Goal: Navigation & Orientation: Find specific page/section

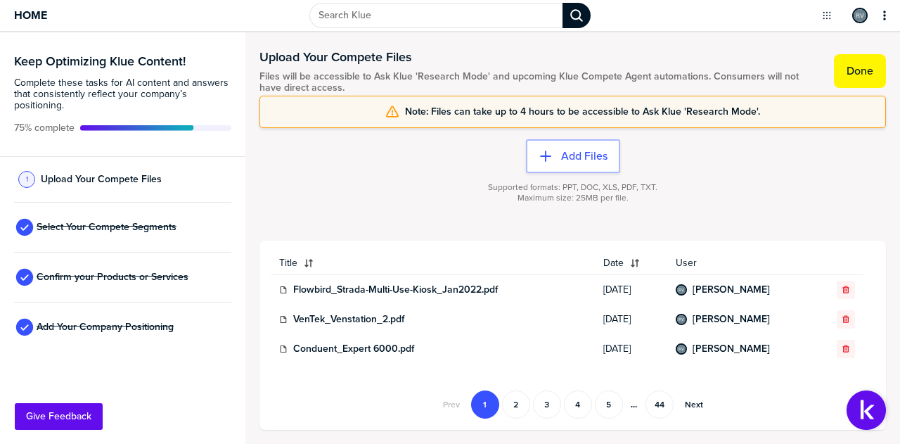
drag, startPoint x: 848, startPoint y: 67, endPoint x: 836, endPoint y: 106, distance: 40.5
click at [848, 67] on label "Done" at bounding box center [859, 71] width 27 height 14
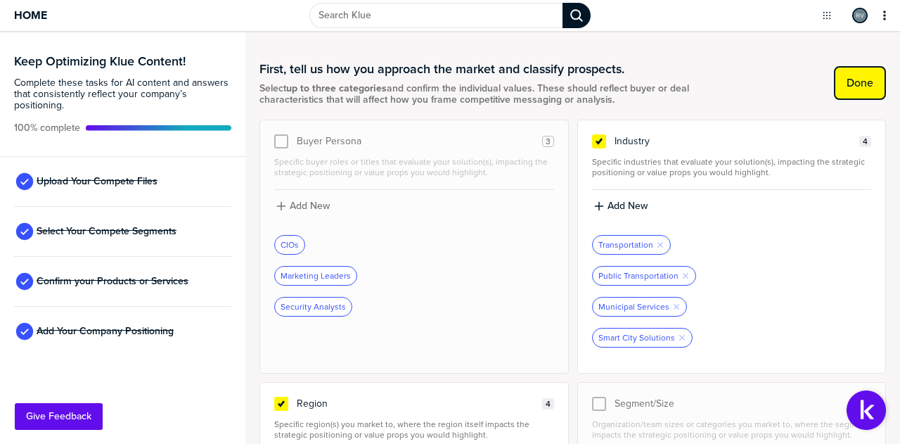
click at [846, 85] on label "Done" at bounding box center [859, 83] width 27 height 14
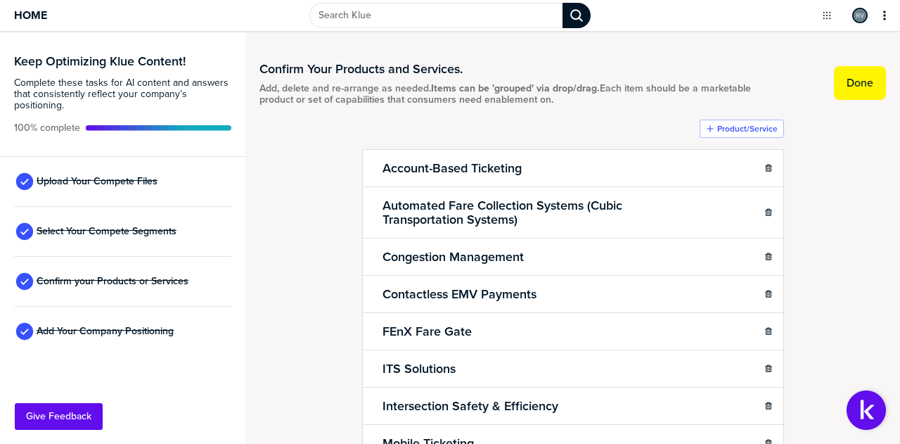
click at [846, 85] on label "Done" at bounding box center [859, 83] width 27 height 14
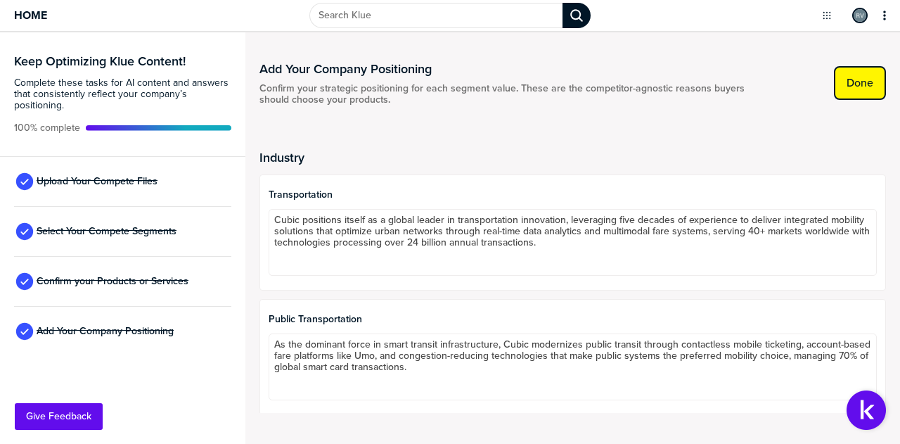
click at [851, 75] on button "Done" at bounding box center [860, 83] width 52 height 34
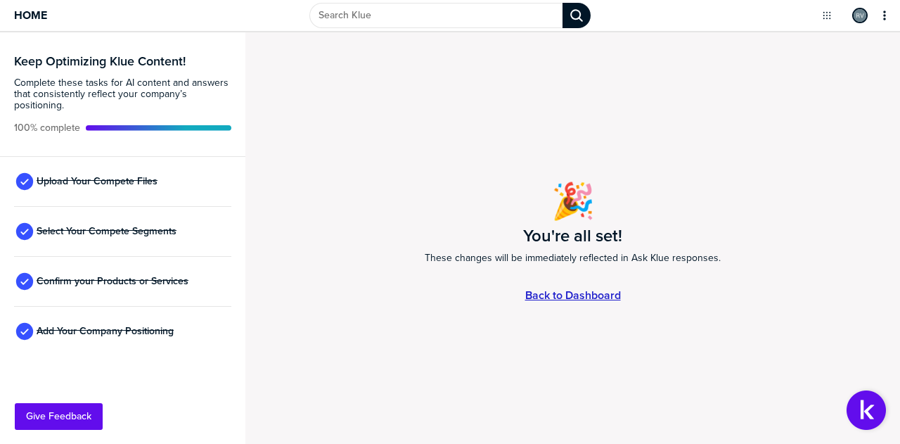
click at [596, 293] on link "Back to Dashboard" at bounding box center [573, 295] width 96 height 12
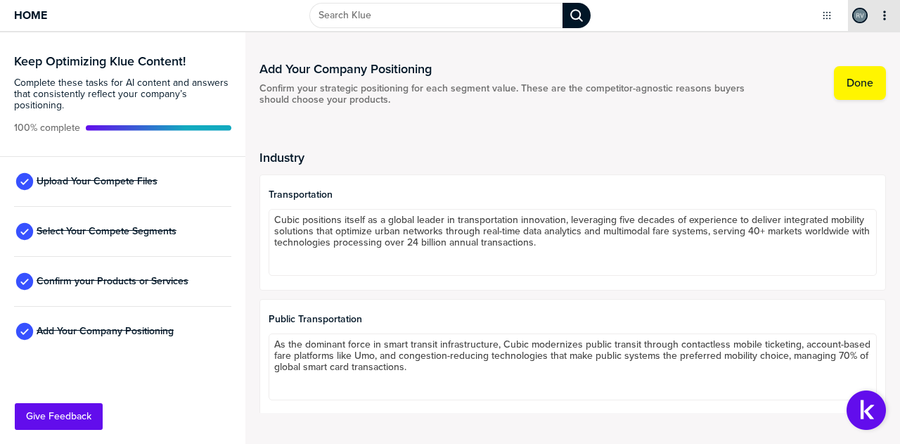
click at [884, 13] on icon "primary" at bounding box center [884, 15] width 11 height 11
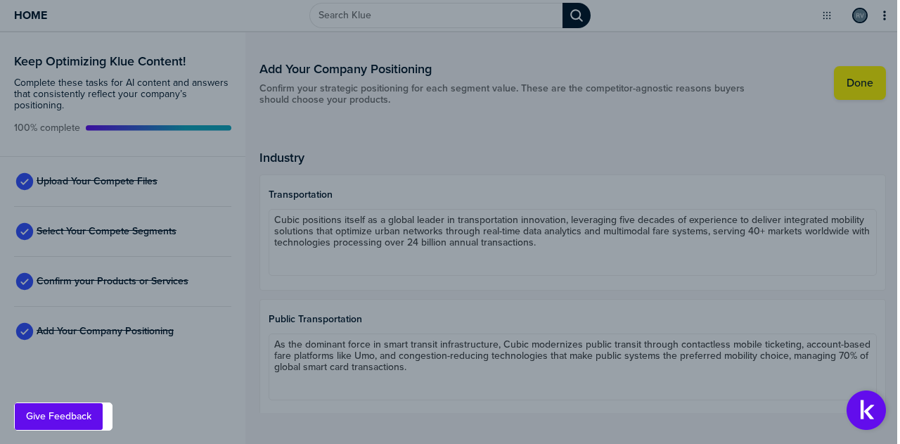
click at [881, 15] on icon "Close Menu" at bounding box center [882, 16] width 8 height 8
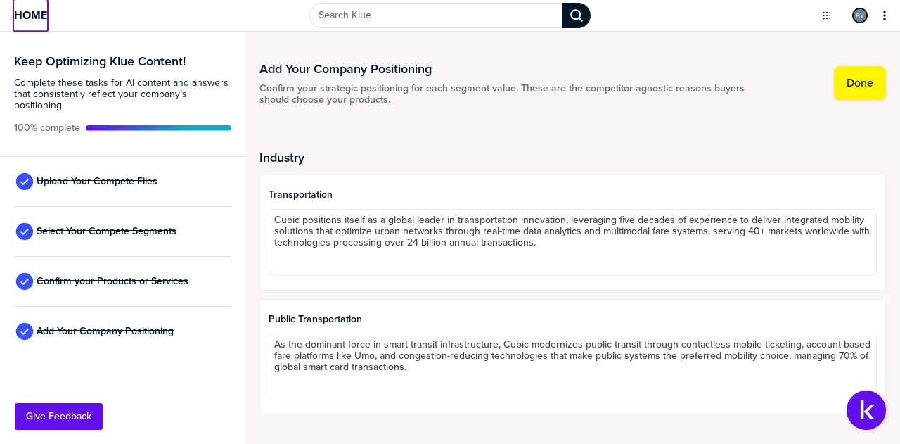
click at [34, 15] on span "Home" at bounding box center [30, 15] width 33 height 12
